Goal: Complete application form

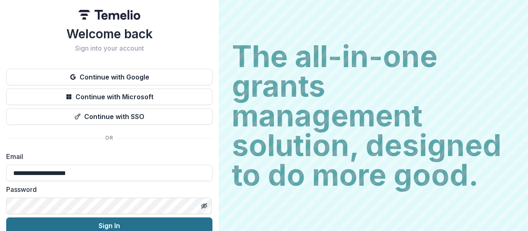
scroll to position [38, 0]
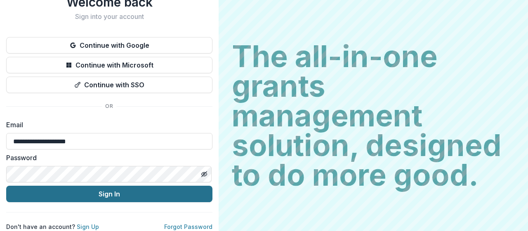
click at [132, 194] on button "Sign In" at bounding box center [109, 194] width 206 height 16
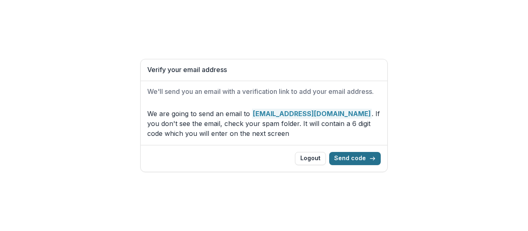
click at [346, 157] on button "Send code" at bounding box center [355, 158] width 52 height 13
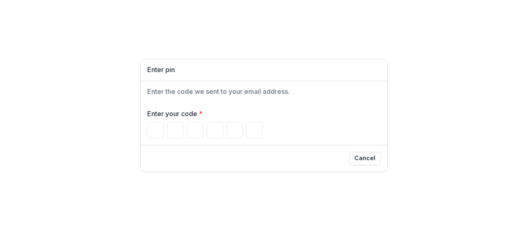
type input "*"
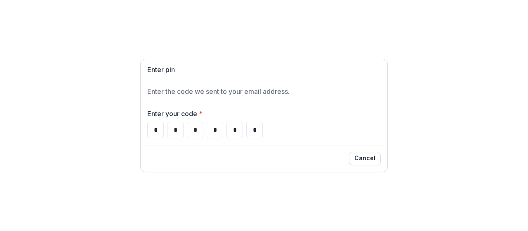
type input "*"
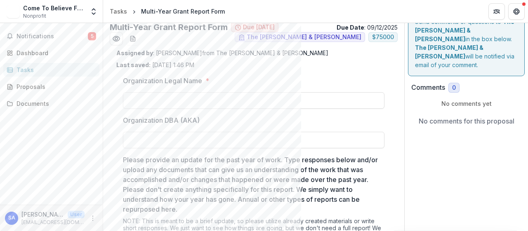
scroll to position [16, 0]
click at [282, 103] on input "Organization Legal Name *" at bounding box center [253, 100] width 261 height 16
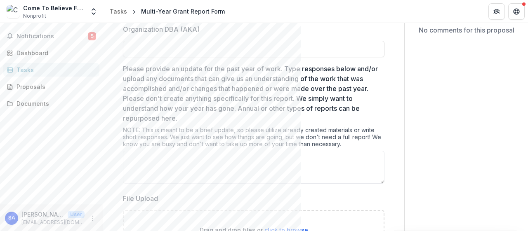
scroll to position [143, 0]
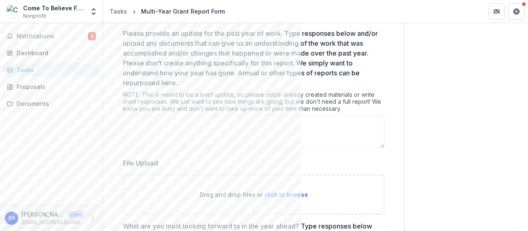
type input "**********"
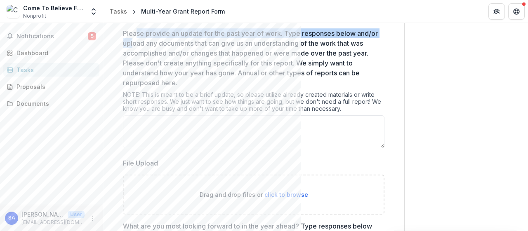
scroll to position [0, 0]
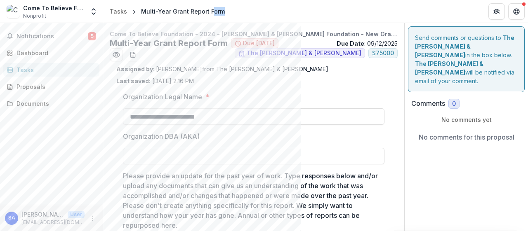
drag, startPoint x: 132, startPoint y: 39, endPoint x: 211, endPoint y: -30, distance: 104.4
click at [196, 156] on input "Organization DBA (AKA)" at bounding box center [253, 156] width 261 height 16
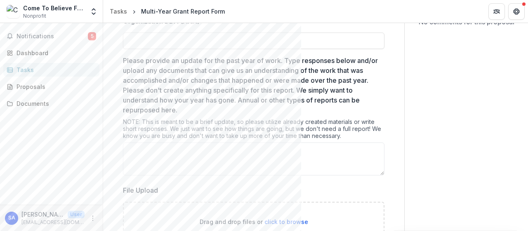
scroll to position [118, 0]
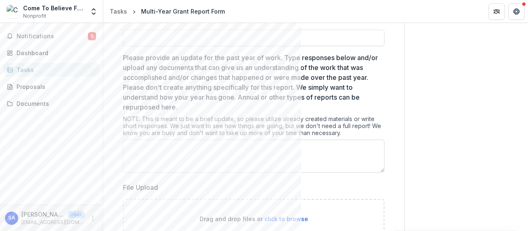
click at [214, 147] on textarea "Please provide an update for the past year of work. Type responses below and/or…" at bounding box center [253, 156] width 261 height 33
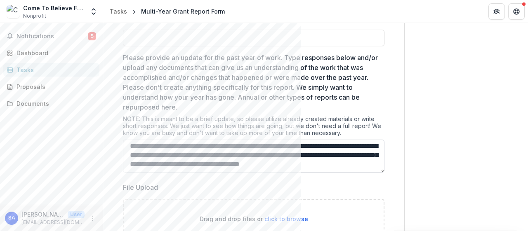
scroll to position [25, 0]
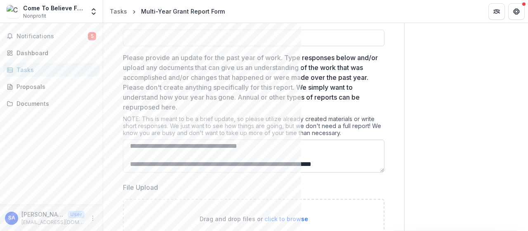
drag, startPoint x: 275, startPoint y: 169, endPoint x: 242, endPoint y: 169, distance: 32.2
click at [242, 169] on textarea "**********" at bounding box center [253, 156] width 261 height 33
click at [369, 169] on textarea "**********" at bounding box center [253, 156] width 261 height 33
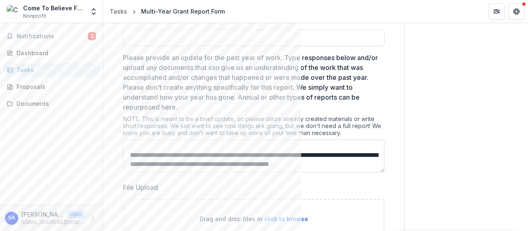
scroll to position [43, 0]
drag, startPoint x: 259, startPoint y: 161, endPoint x: 199, endPoint y: 162, distance: 60.6
click at [199, 162] on textarea "**********" at bounding box center [253, 156] width 261 height 33
click at [280, 161] on textarea "**********" at bounding box center [253, 156] width 261 height 33
click at [346, 155] on textarea "**********" at bounding box center [253, 156] width 261 height 33
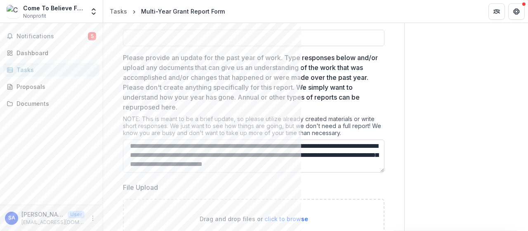
click at [372, 167] on textarea "**********" at bounding box center [253, 156] width 261 height 33
drag, startPoint x: 265, startPoint y: 171, endPoint x: 184, endPoint y: 169, distance: 81.7
click at [184, 169] on textarea "**********" at bounding box center [253, 156] width 261 height 33
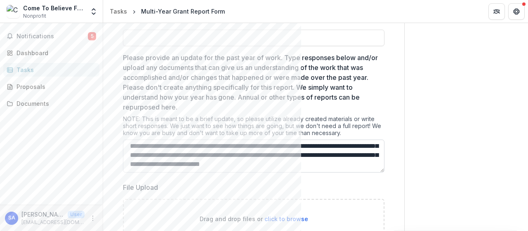
click at [278, 159] on textarea "**********" at bounding box center [253, 156] width 261 height 33
click at [311, 166] on textarea "**********" at bounding box center [253, 156] width 261 height 33
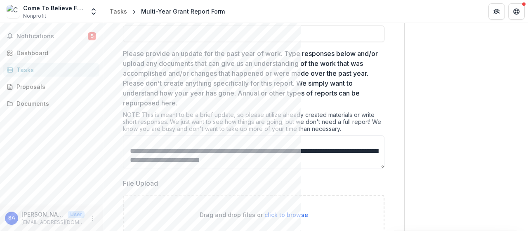
scroll to position [119, 0]
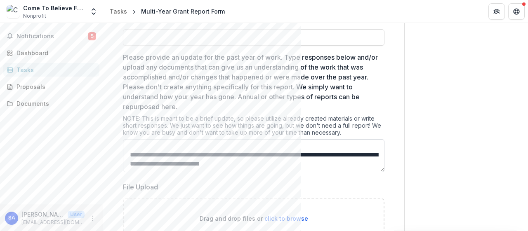
click at [348, 154] on textarea "Please provide an update for the past year of work. Type responses below and/or…" at bounding box center [253, 155] width 261 height 33
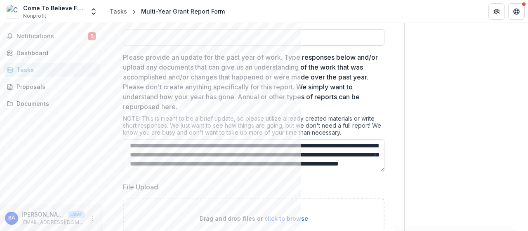
scroll to position [174, 0]
click at [346, 169] on textarea "Please provide an update for the past year of work. Type responses below and/or…" at bounding box center [253, 155] width 261 height 33
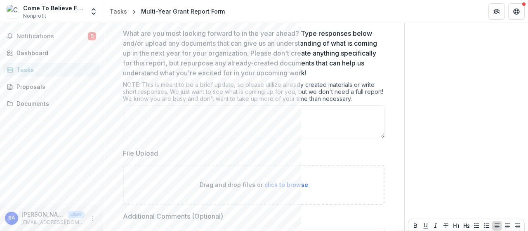
scroll to position [411, 0]
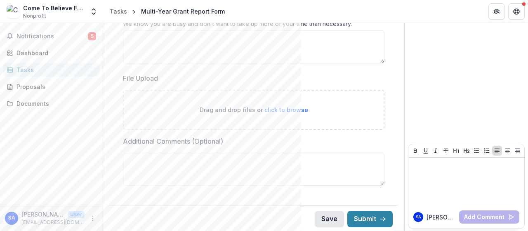
click at [329, 219] on button "Save" at bounding box center [329, 219] width 29 height 16
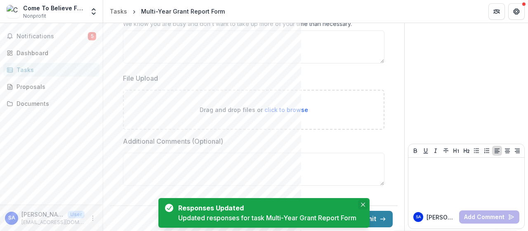
click at [364, 204] on icon "Close" at bounding box center [363, 205] width 4 height 4
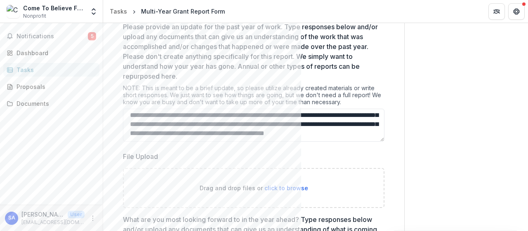
scroll to position [147, 0]
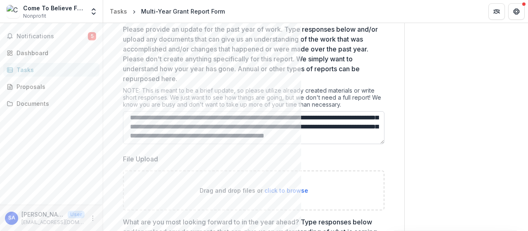
click at [285, 129] on textarea "Please provide an update for the past year of work. Type responses below and/or…" at bounding box center [253, 127] width 261 height 33
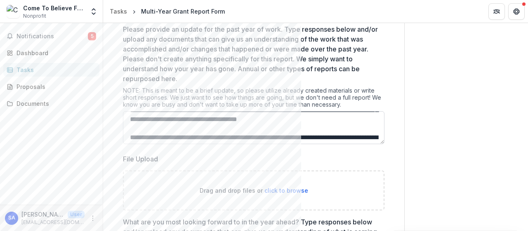
scroll to position [19, 0]
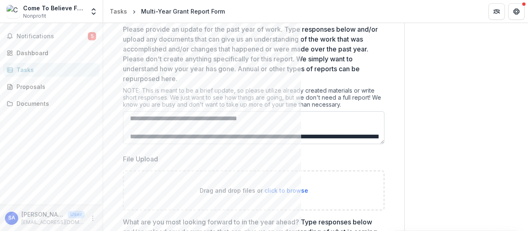
click at [284, 119] on textarea "Please provide an update for the past year of work. Type responses below and/or…" at bounding box center [253, 127] width 261 height 33
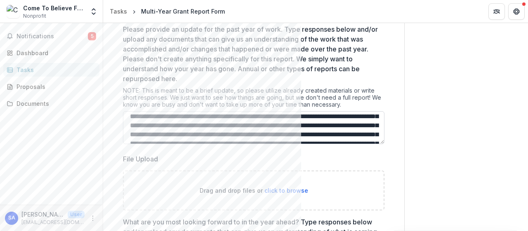
scroll to position [158, 0]
click at [217, 123] on textarea "Please provide an update for the past year of work. Type responses below and/or…" at bounding box center [253, 127] width 261 height 33
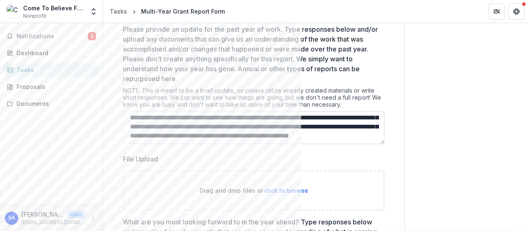
click at [194, 118] on textarea "Please provide an update for the past year of work. Type responses below and/or…" at bounding box center [253, 127] width 261 height 33
click at [139, 117] on textarea "Please provide an update for the past year of work. Type responses below and/or…" at bounding box center [253, 127] width 261 height 33
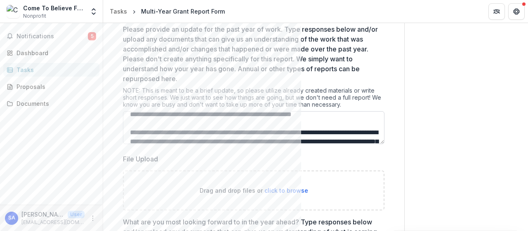
scroll to position [186, 0]
click at [290, 124] on textarea "Please provide an update for the past year of work. Type responses below and/or…" at bounding box center [253, 127] width 261 height 33
click at [285, 123] on textarea "Please provide an update for the past year of work. Type responses below and/or…" at bounding box center [253, 127] width 261 height 33
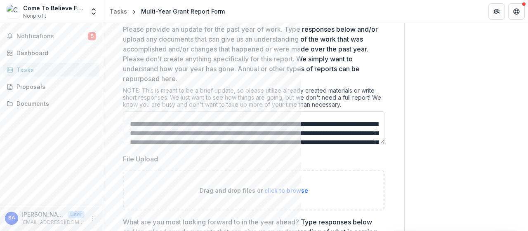
scroll to position [195, 0]
click at [166, 122] on textarea "Please provide an update for the past year of work. Type responses below and/or…" at bounding box center [253, 127] width 261 height 33
drag, startPoint x: 240, startPoint y: 123, endPoint x: 202, endPoint y: 123, distance: 37.5
click at [202, 123] on textarea "Please provide an update for the past year of work. Type responses below and/or…" at bounding box center [253, 127] width 261 height 33
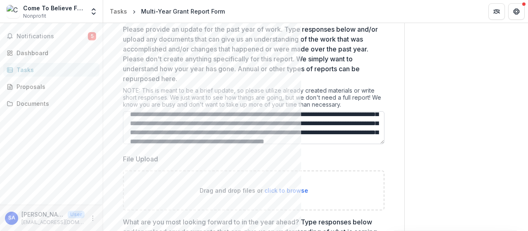
scroll to position [233, 0]
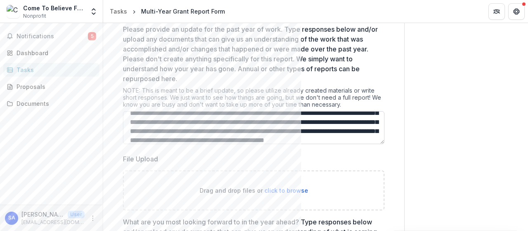
click at [219, 134] on textarea "Please provide an update for the past year of work. Type responses below and/or…" at bounding box center [253, 127] width 261 height 33
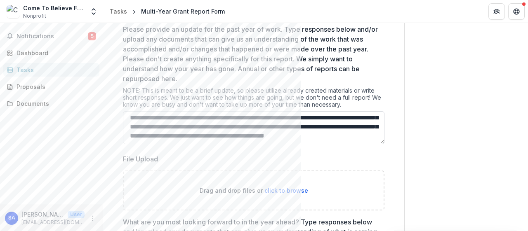
scroll to position [276, 0]
drag, startPoint x: 259, startPoint y: 124, endPoint x: 224, endPoint y: 124, distance: 35.1
click at [224, 124] on textarea "Please provide an update for the past year of work. Type responses below and/or…" at bounding box center [253, 127] width 261 height 33
click at [268, 134] on textarea "Please provide an update for the past year of work. Type responses below and/or…" at bounding box center [253, 127] width 261 height 33
click at [131, 127] on textarea "Please provide an update for the past year of work. Type responses below and/or…" at bounding box center [253, 127] width 261 height 33
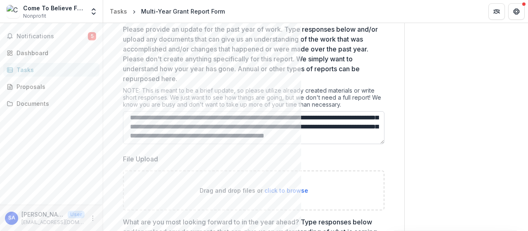
click at [153, 126] on textarea "Please provide an update for the past year of work. Type responses below and/or…" at bounding box center [253, 127] width 261 height 33
drag, startPoint x: 368, startPoint y: 122, endPoint x: 155, endPoint y: 125, distance: 212.8
click at [155, 125] on textarea "Please provide an update for the past year of work. Type responses below and/or…" at bounding box center [253, 127] width 261 height 33
click at [205, 128] on textarea "Please provide an update for the past year of work. Type responses below and/or…" at bounding box center [253, 127] width 261 height 33
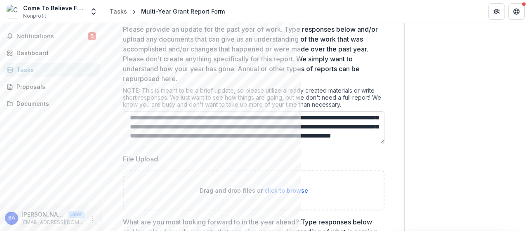
scroll to position [337, 0]
click at [347, 135] on textarea "Please provide an update for the past year of work. Type responses below and/or…" at bounding box center [253, 127] width 261 height 33
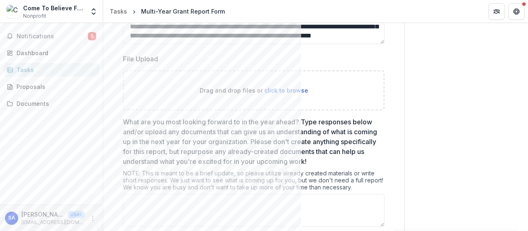
scroll to position [411, 0]
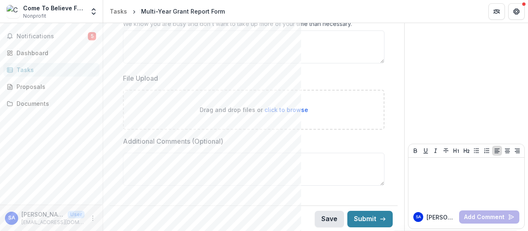
click at [327, 218] on button "Save" at bounding box center [329, 219] width 29 height 16
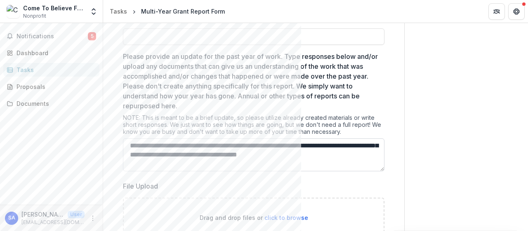
scroll to position [12, 0]
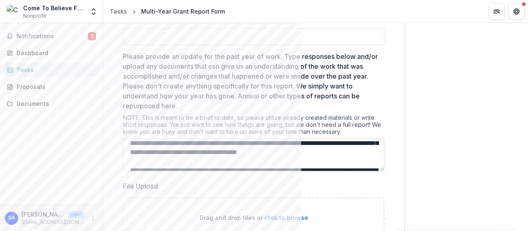
click at [283, 151] on textarea "Please provide an update for the past year of work. Type responses below and/or…" at bounding box center [253, 155] width 261 height 33
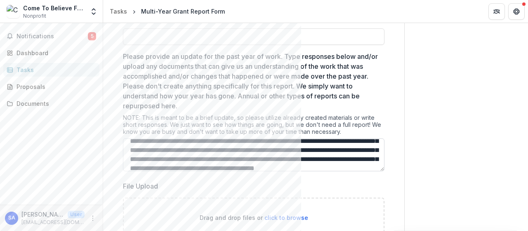
scroll to position [83, 0]
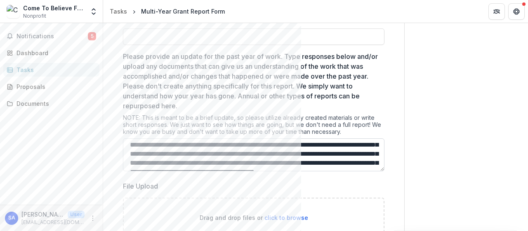
click at [152, 153] on textarea "Please provide an update for the past year of work. Type responses below and/or…" at bounding box center [253, 155] width 261 height 33
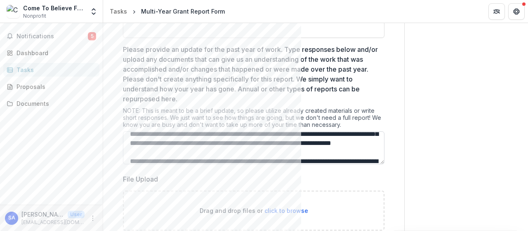
scroll to position [109, 0]
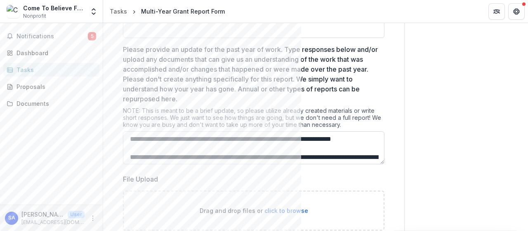
click at [272, 145] on textarea "Please provide an update for the past year of work. Type responses below and/or…" at bounding box center [253, 148] width 261 height 33
click at [270, 145] on textarea "Please provide an update for the past year of work. Type responses below and/or…" at bounding box center [253, 148] width 261 height 33
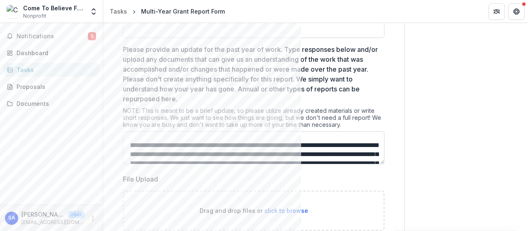
scroll to position [124, 0]
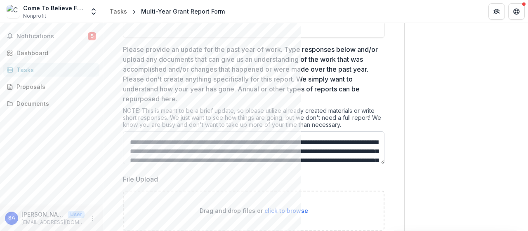
click at [271, 150] on textarea "Please provide an update for the past year of work. Type responses below and/or…" at bounding box center [253, 148] width 261 height 33
click at [236, 140] on textarea "Please provide an update for the past year of work. Type responses below and/or…" at bounding box center [253, 148] width 261 height 33
click at [171, 140] on textarea "Please provide an update for the past year of work. Type responses below and/or…" at bounding box center [253, 148] width 261 height 33
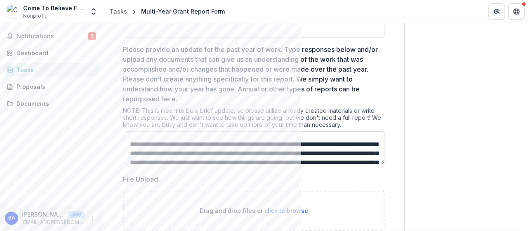
click at [370, 144] on textarea "Please provide an update for the past year of work. Type responses below and/or…" at bounding box center [253, 148] width 261 height 33
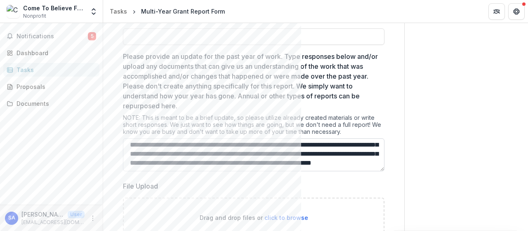
scroll to position [130, 0]
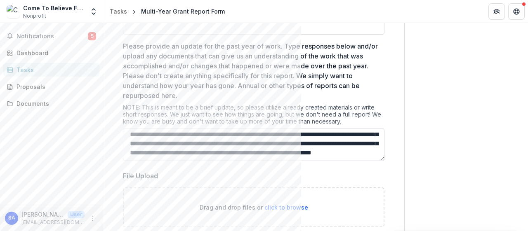
click at [192, 156] on textarea "Please provide an update for the past year of work. Type responses below and/or…" at bounding box center [253, 144] width 261 height 33
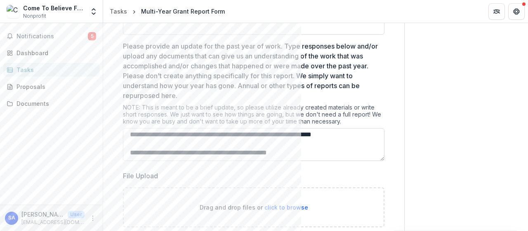
scroll to position [397, 0]
paste textarea "**********"
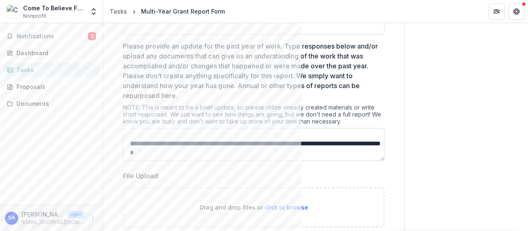
scroll to position [406, 0]
click at [174, 141] on textarea "Please provide an update for the past year of work. Type responses below and/or…" at bounding box center [253, 144] width 261 height 33
paste textarea "**********"
click at [190, 144] on textarea "Please provide an update for the past year of work. Type responses below and/or…" at bounding box center [253, 144] width 261 height 33
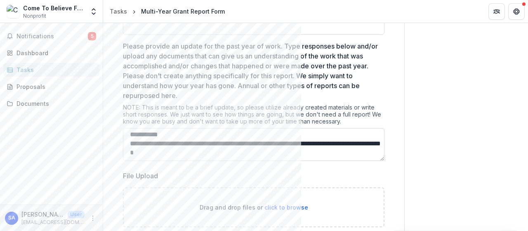
paste textarea "**********"
click at [128, 141] on textarea "Please provide an update for the past year of work. Type responses below and/or…" at bounding box center [253, 144] width 261 height 33
paste textarea "**********"
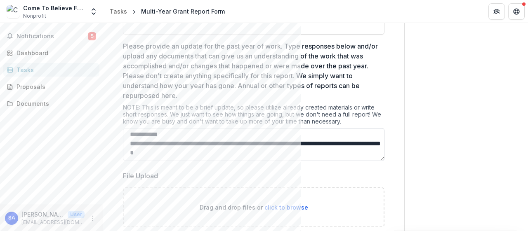
click at [271, 155] on textarea "Please provide an update for the past year of work. Type responses below and/or…" at bounding box center [253, 144] width 261 height 33
click at [292, 140] on textarea "Please provide an update for the past year of work. Type responses below and/or…" at bounding box center [253, 144] width 261 height 33
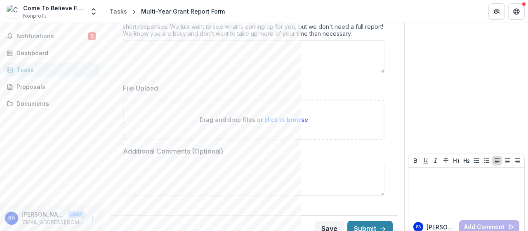
scroll to position [411, 0]
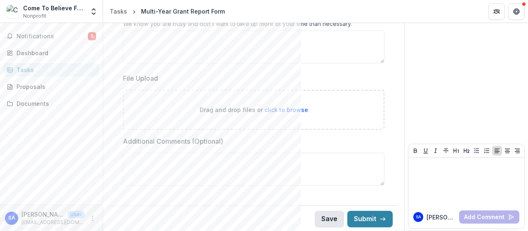
type textarea "**********"
click at [329, 216] on button "Save" at bounding box center [329, 219] width 29 height 16
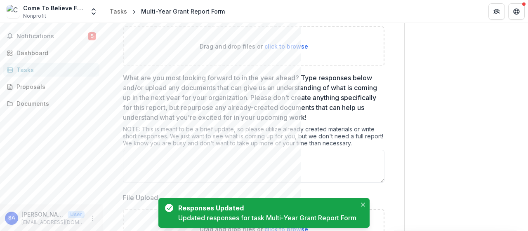
scroll to position [280, 0]
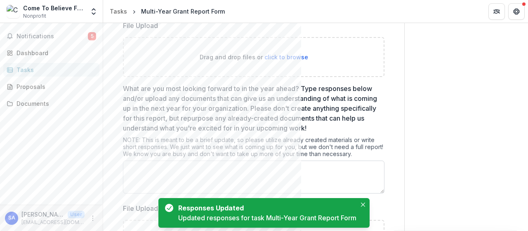
click at [202, 168] on textarea "What are you most looking forward to in the year ahead? Type responses below an…" at bounding box center [253, 177] width 261 height 33
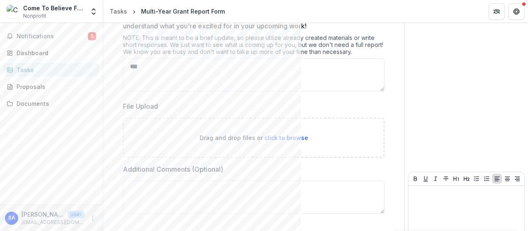
scroll to position [381, 0]
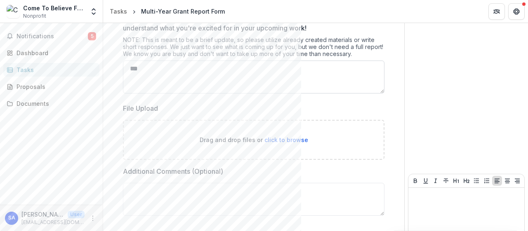
click at [160, 68] on textarea "***" at bounding box center [253, 77] width 261 height 33
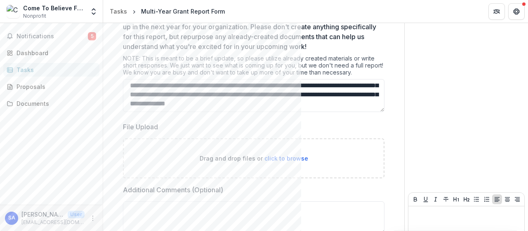
scroll to position [43, 0]
click at [222, 97] on textarea "**********" at bounding box center [253, 95] width 261 height 33
click at [242, 94] on textarea "**********" at bounding box center [253, 95] width 261 height 33
click at [225, 100] on textarea "**********" at bounding box center [253, 95] width 261 height 33
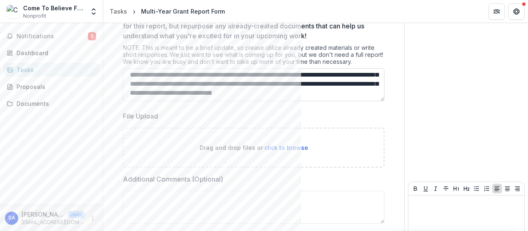
scroll to position [56, 0]
click at [265, 91] on textarea "**********" at bounding box center [253, 84] width 261 height 33
drag, startPoint x: 276, startPoint y: 92, endPoint x: 188, endPoint y: 92, distance: 87.4
click at [188, 92] on textarea "**********" at bounding box center [253, 84] width 261 height 33
drag, startPoint x: 254, startPoint y: 93, endPoint x: 185, endPoint y: 96, distance: 69.3
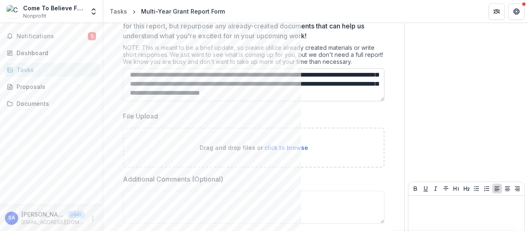
click at [185, 96] on textarea "**********" at bounding box center [253, 84] width 261 height 33
click at [315, 96] on textarea "**********" at bounding box center [253, 84] width 261 height 33
click at [295, 97] on textarea "**********" at bounding box center [253, 84] width 261 height 33
drag, startPoint x: 360, startPoint y: 96, endPoint x: 330, endPoint y: 94, distance: 30.2
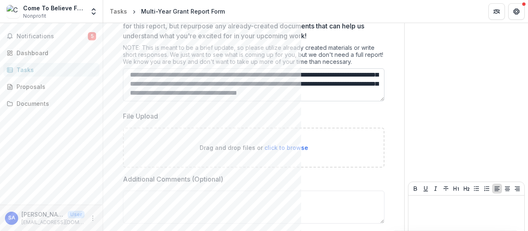
click at [330, 94] on textarea "**********" at bounding box center [253, 84] width 261 height 33
click at [219, 94] on textarea "**********" at bounding box center [253, 84] width 261 height 33
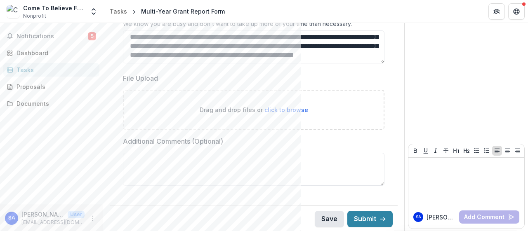
click at [329, 212] on button "Save" at bounding box center [329, 219] width 29 height 16
click at [322, 58] on textarea "**********" at bounding box center [253, 47] width 261 height 33
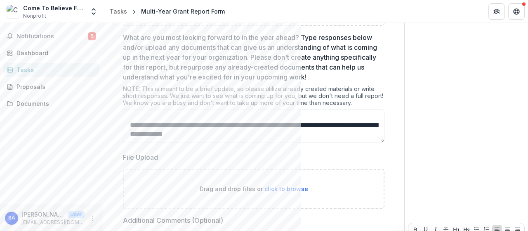
scroll to position [331, 0]
drag, startPoint x: 247, startPoint y: 132, endPoint x: 160, endPoint y: 135, distance: 87.1
click at [160, 135] on textarea "**********" at bounding box center [253, 126] width 261 height 33
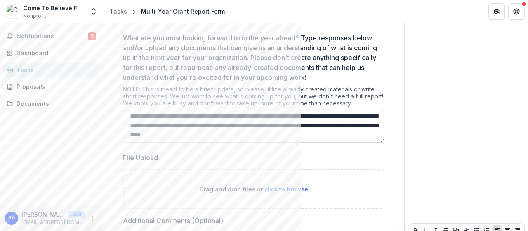
scroll to position [125, 0]
click at [292, 136] on textarea "**********" at bounding box center [253, 126] width 261 height 33
drag, startPoint x: 282, startPoint y: 137, endPoint x: 231, endPoint y: 135, distance: 51.6
click at [231, 134] on textarea "**********" at bounding box center [253, 126] width 261 height 33
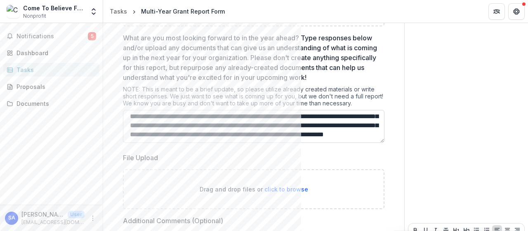
click at [254, 136] on textarea "What are you most looking forward to in the year ahead? Type responses below an…" at bounding box center [253, 126] width 261 height 33
click at [340, 136] on textarea "What are you most looking forward to in the year ahead? Type responses below an…" at bounding box center [253, 126] width 261 height 33
click at [230, 128] on textarea "What are you most looking forward to in the year ahead? Type responses below an…" at bounding box center [253, 126] width 261 height 33
click at [294, 133] on textarea "What are you most looking forward to in the year ahead? Type responses below an…" at bounding box center [253, 126] width 261 height 33
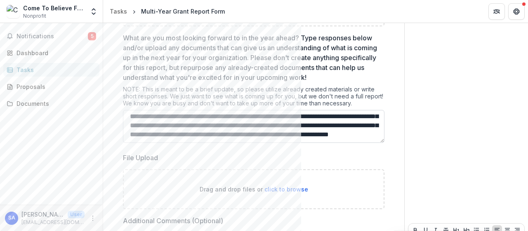
scroll to position [197, 0]
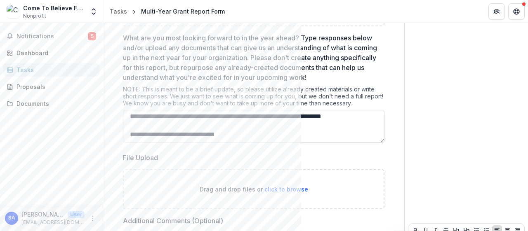
click at [155, 136] on textarea "What are you most looking forward to in the year ahead? Type responses below an…" at bounding box center [253, 126] width 261 height 33
click at [285, 136] on textarea "What are you most looking forward to in the year ahead? Type responses below an…" at bounding box center [253, 126] width 261 height 33
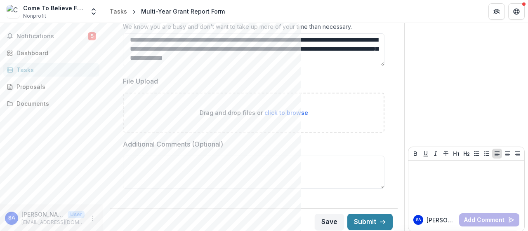
scroll to position [411, 0]
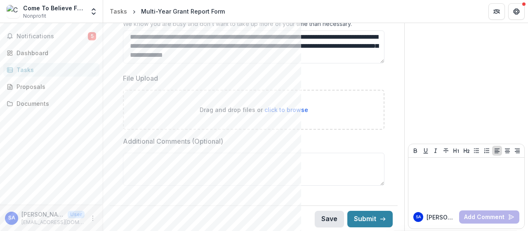
click at [321, 216] on button "Save" at bounding box center [329, 219] width 29 height 16
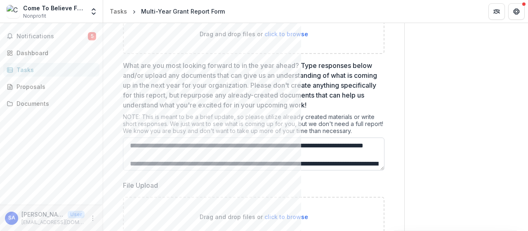
scroll to position [303, 0]
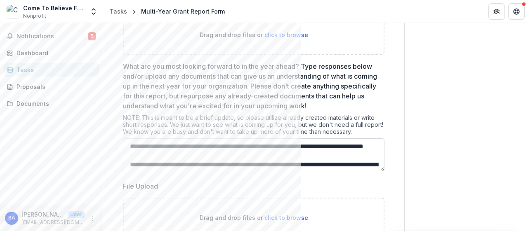
click at [257, 155] on textarea "What are you most looking forward to in the year ahead? Type responses below an…" at bounding box center [253, 155] width 261 height 33
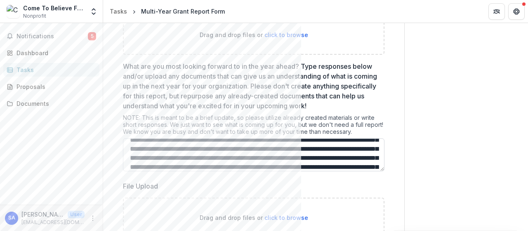
scroll to position [31, 0]
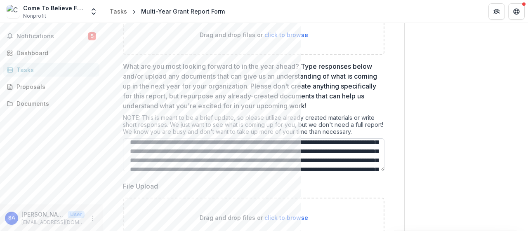
click at [286, 144] on textarea "What are you most looking forward to in the year ahead? Type responses below an…" at bounding box center [253, 155] width 261 height 33
drag, startPoint x: 155, startPoint y: 150, endPoint x: 355, endPoint y: 141, distance: 200.2
click at [355, 141] on textarea "What are you most looking forward to in the year ahead? Type responses below an…" at bounding box center [253, 155] width 261 height 33
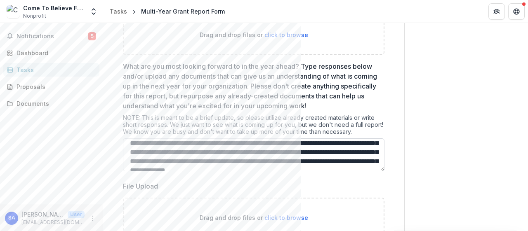
scroll to position [59, 0]
drag, startPoint x: 197, startPoint y: 150, endPoint x: 160, endPoint y: 150, distance: 36.3
click at [160, 150] on textarea "What are you most looking forward to in the year ahead? Type responses below an…" at bounding box center [253, 155] width 261 height 33
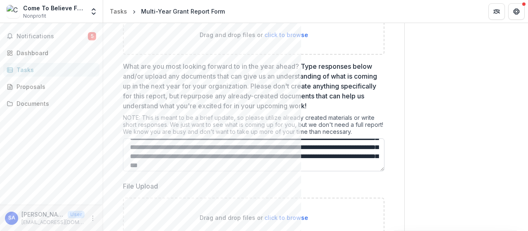
scroll to position [62, 0]
click at [141, 155] on textarea "What are you most looking forward to in the year ahead? Type responses below an…" at bounding box center [253, 155] width 261 height 33
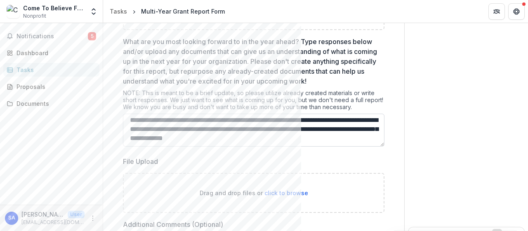
scroll to position [329, 0]
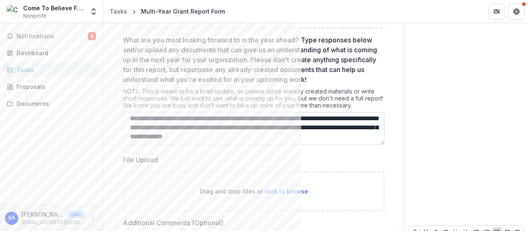
click at [301, 137] on textarea "What are you most looking forward to in the year ahead? Type responses below an…" at bounding box center [253, 128] width 261 height 33
drag, startPoint x: 353, startPoint y: 134, endPoint x: 261, endPoint y: 136, distance: 92.8
click at [261, 136] on textarea "What are you most looking forward to in the year ahead? Type responses below an…" at bounding box center [253, 128] width 261 height 33
drag, startPoint x: 268, startPoint y: 142, endPoint x: 209, endPoint y: 140, distance: 59.8
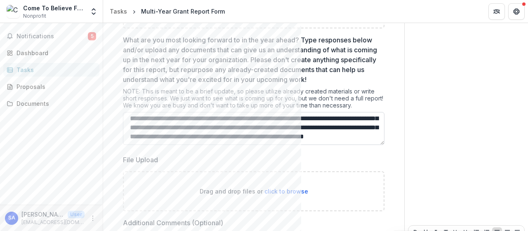
click at [209, 140] on textarea "What are you most looking forward to in the year ahead? Type responses below an…" at bounding box center [253, 128] width 261 height 33
drag, startPoint x: 281, startPoint y: 143, endPoint x: 210, endPoint y: 142, distance: 70.9
click at [210, 142] on textarea "What are you most looking forward to in the year ahead? Type responses below an…" at bounding box center [253, 128] width 261 height 33
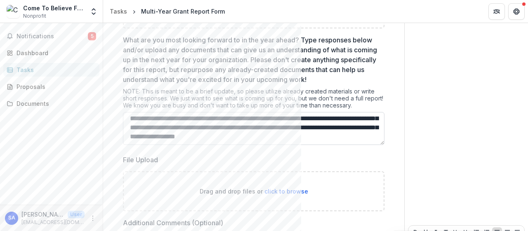
click at [352, 128] on textarea "What are you most looking forward to in the year ahead? Type responses below an…" at bounding box center [253, 128] width 261 height 33
click at [305, 124] on textarea "What are you most looking forward to in the year ahead? Type responses below an…" at bounding box center [253, 128] width 261 height 33
click at [329, 124] on textarea "What are you most looking forward to in the year ahead? Type responses below an…" at bounding box center [253, 128] width 261 height 33
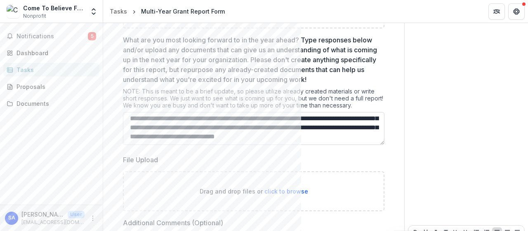
drag, startPoint x: 287, startPoint y: 121, endPoint x: 227, endPoint y: 120, distance: 60.2
click at [227, 120] on textarea "What are you most looking forward to in the year ahead? Type responses below an…" at bounding box center [253, 128] width 261 height 33
click at [230, 137] on textarea "What are you most looking forward to in the year ahead? Type responses below an…" at bounding box center [253, 128] width 261 height 33
drag, startPoint x: 231, startPoint y: 139, endPoint x: 115, endPoint y: 131, distance: 116.2
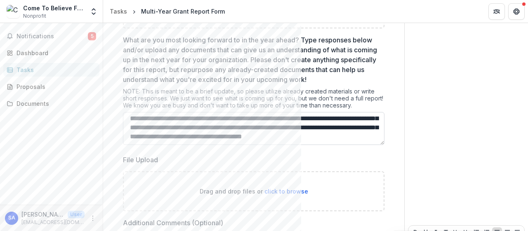
click at [123, 131] on textarea "What are you most looking forward to in the year ahead? Type responses below an…" at bounding box center [253, 128] width 261 height 33
click at [142, 135] on textarea "What are you most looking forward to in the year ahead? Type responses below an…" at bounding box center [253, 128] width 261 height 33
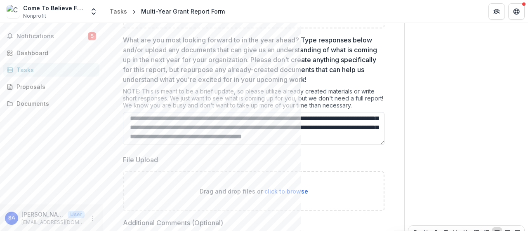
drag, startPoint x: 244, startPoint y: 140, endPoint x: 92, endPoint y: 136, distance: 151.8
click at [123, 136] on textarea "What are you most looking forward to in the year ahead? Type responses below an…" at bounding box center [253, 128] width 261 height 33
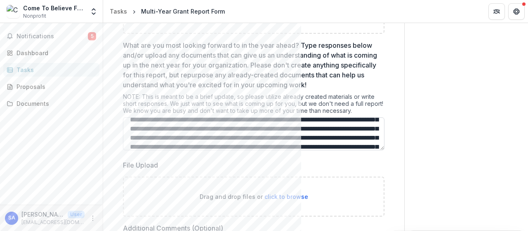
scroll to position [35, 0]
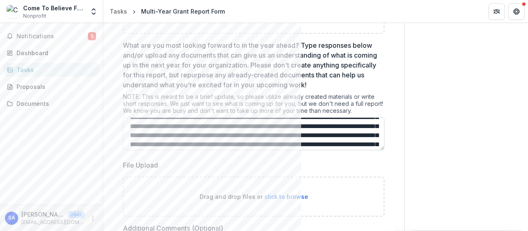
drag, startPoint x: 276, startPoint y: 125, endPoint x: 237, endPoint y: 126, distance: 39.6
click at [237, 126] on textarea "What are you most looking forward to in the year ahead? Type responses below an…" at bounding box center [253, 134] width 261 height 33
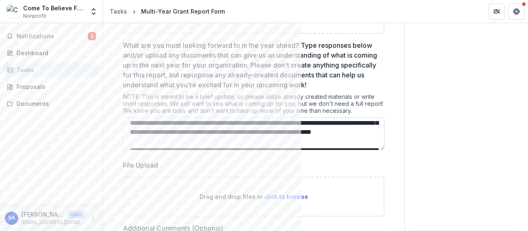
scroll to position [68, 0]
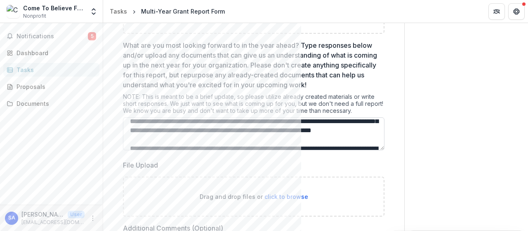
click at [259, 138] on textarea "What are you most looking forward to in the year ahead? Type responses below an…" at bounding box center [253, 134] width 261 height 33
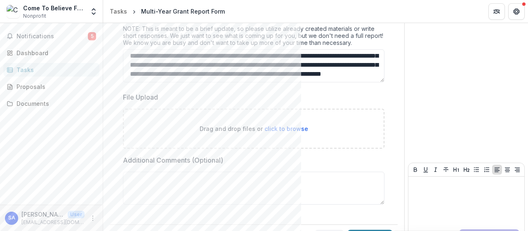
scroll to position [411, 0]
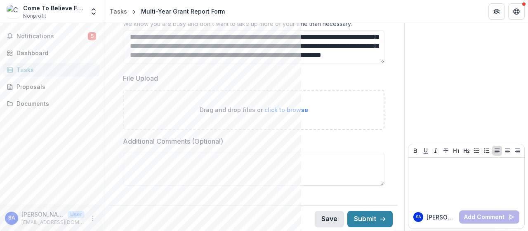
type textarea "**********"
click at [329, 214] on button "Save" at bounding box center [329, 219] width 29 height 16
